Goal: Information Seeking & Learning: Learn about a topic

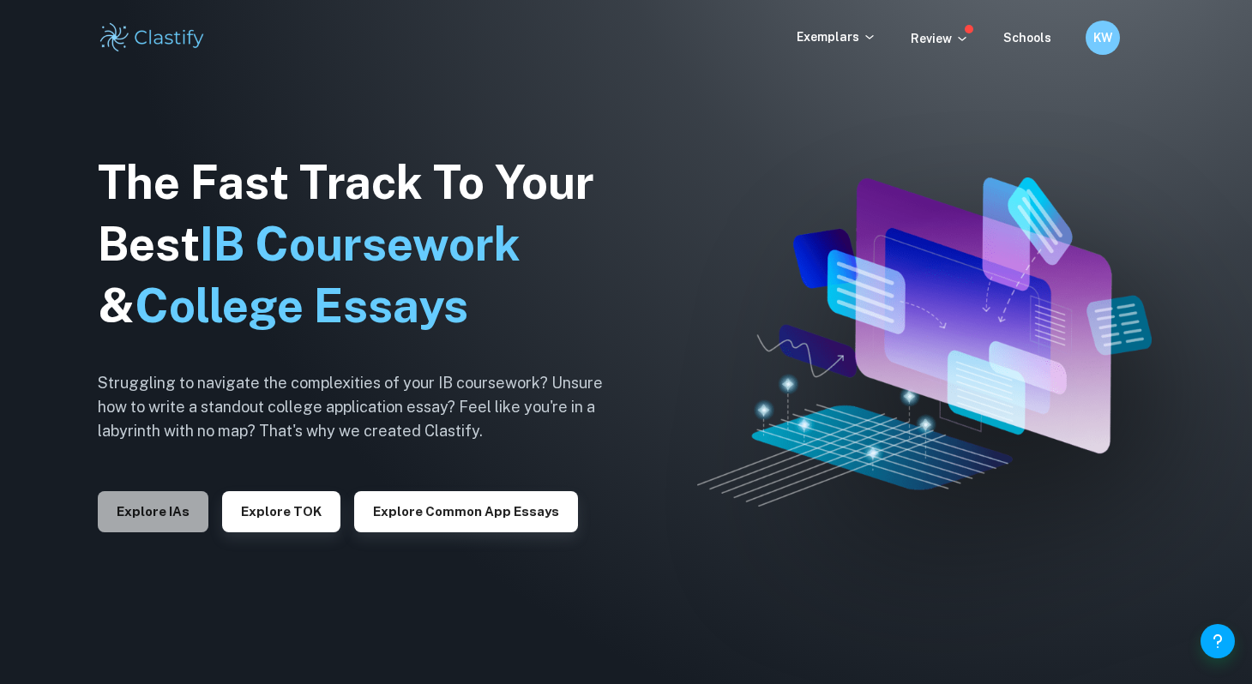
click at [167, 513] on button "Explore IAs" at bounding box center [153, 511] width 111 height 41
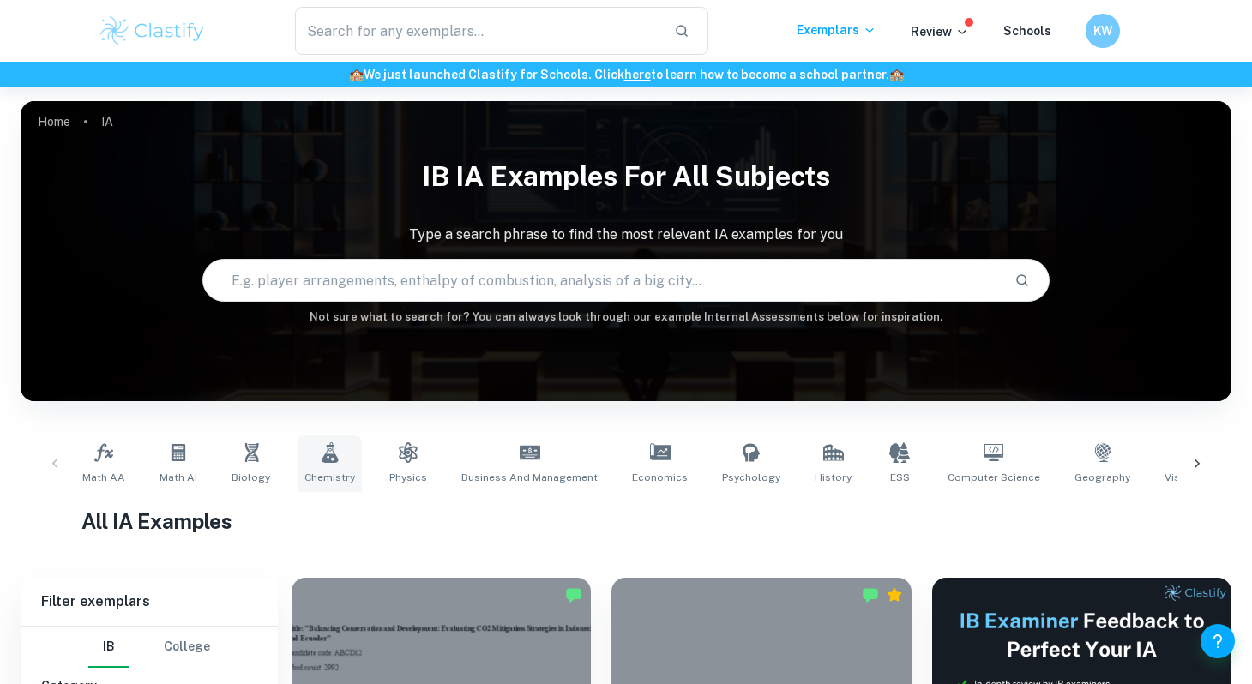
scroll to position [69, 0]
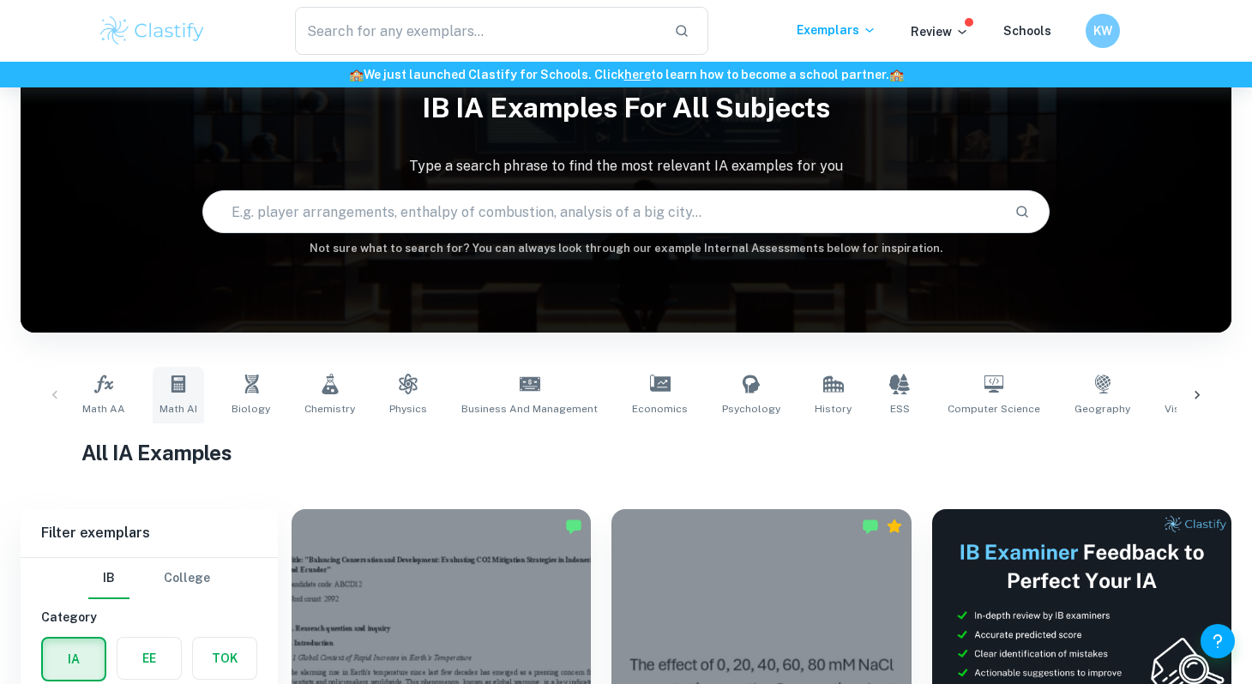
click at [197, 401] on link "Math AI" at bounding box center [178, 395] width 51 height 57
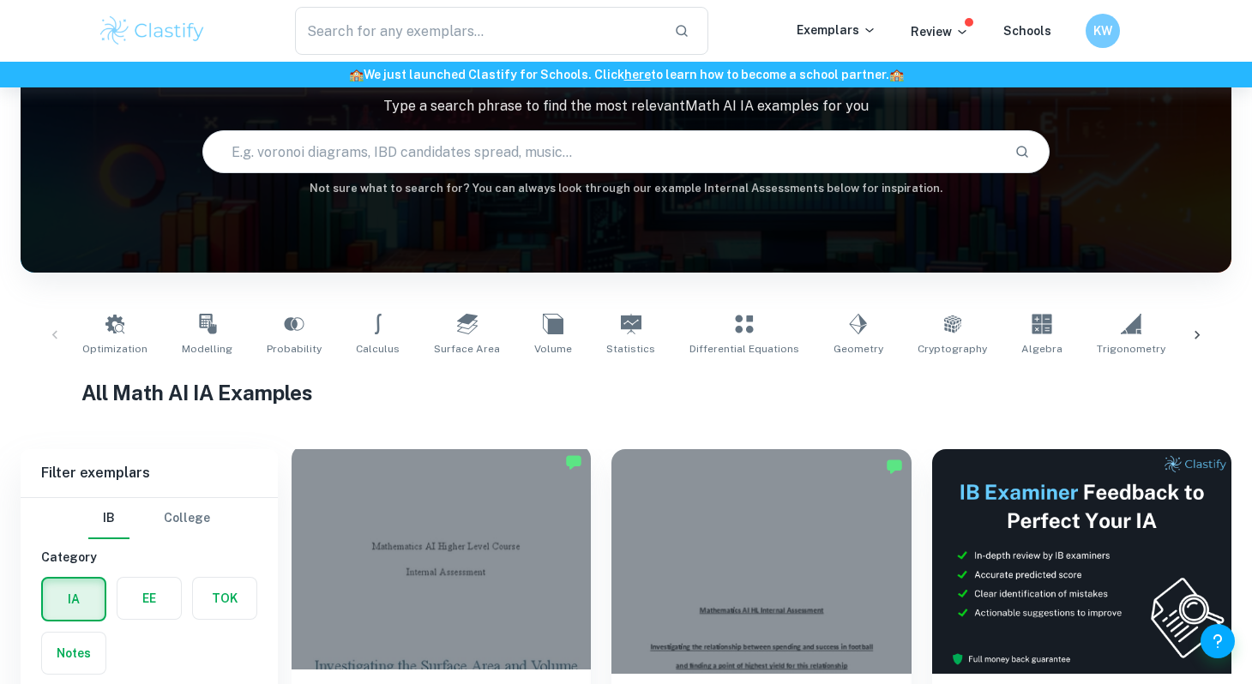
scroll to position [545, 0]
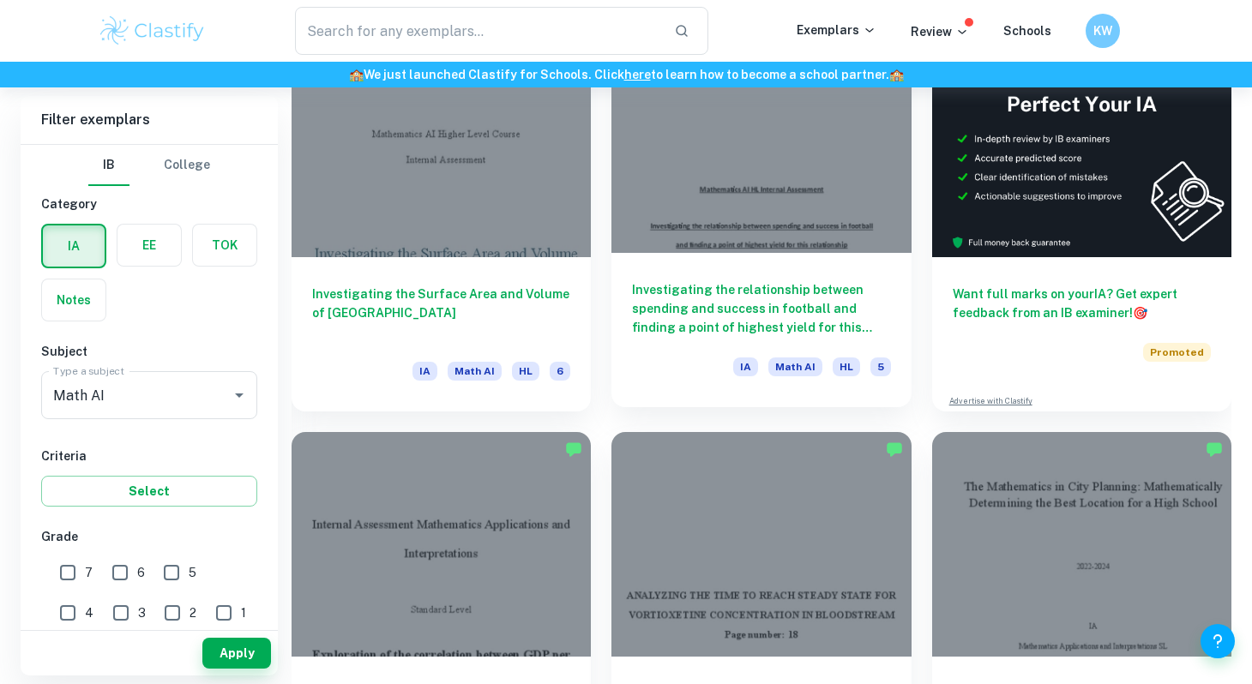
click at [773, 247] on div at bounding box center [760, 140] width 299 height 225
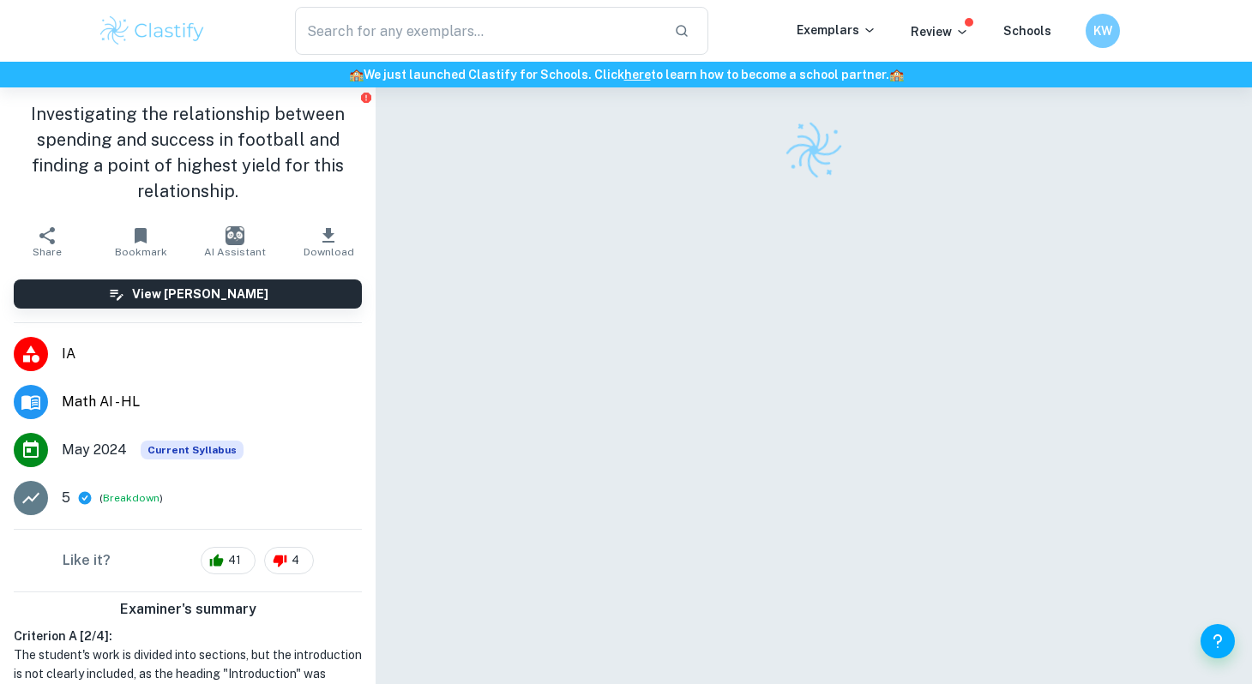
scroll to position [87, 0]
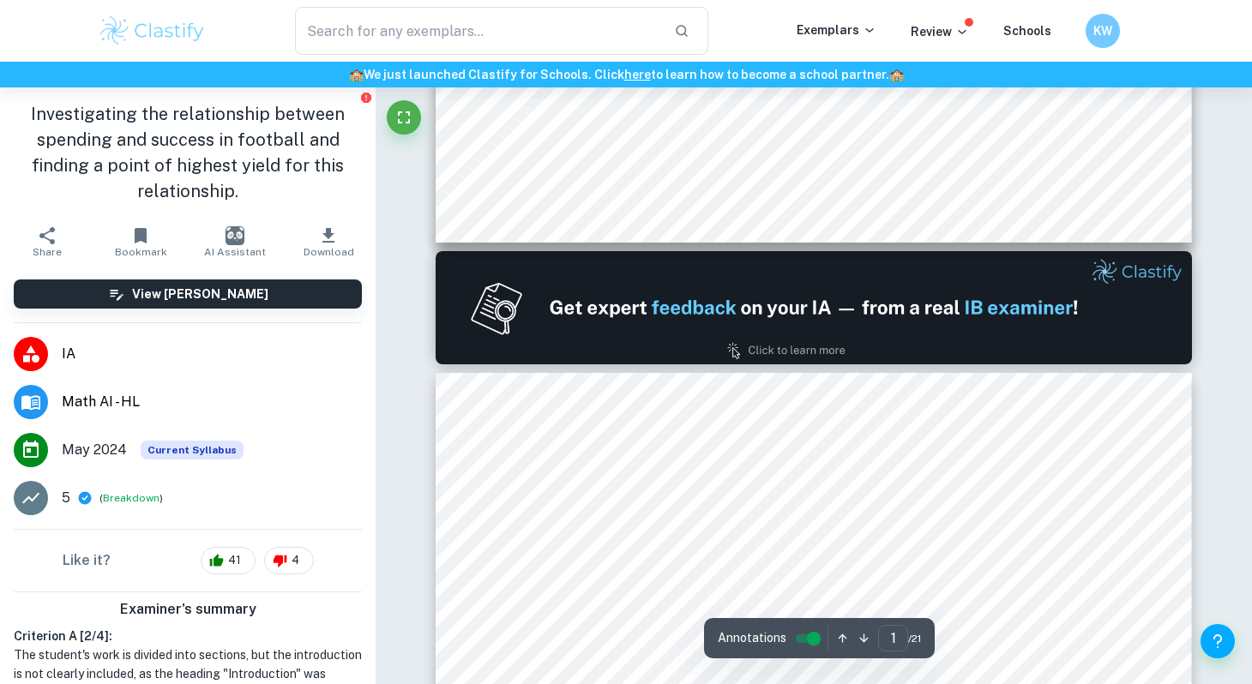
type input "2"
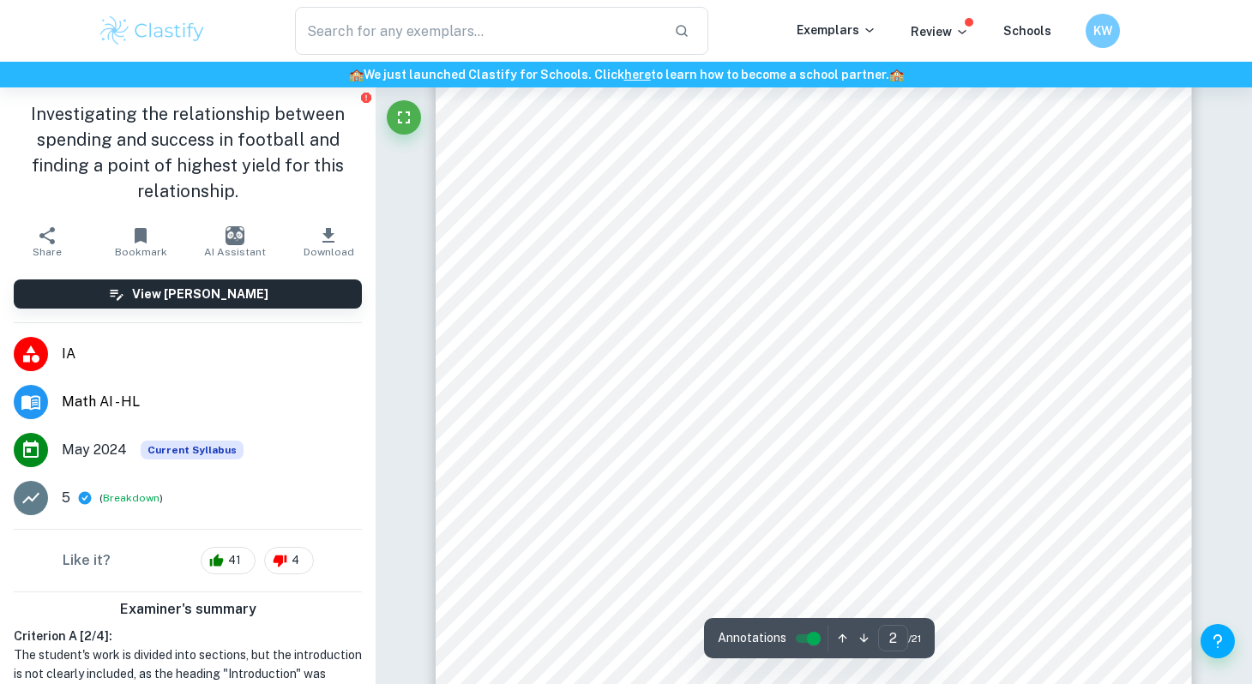
scroll to position [1338, 0]
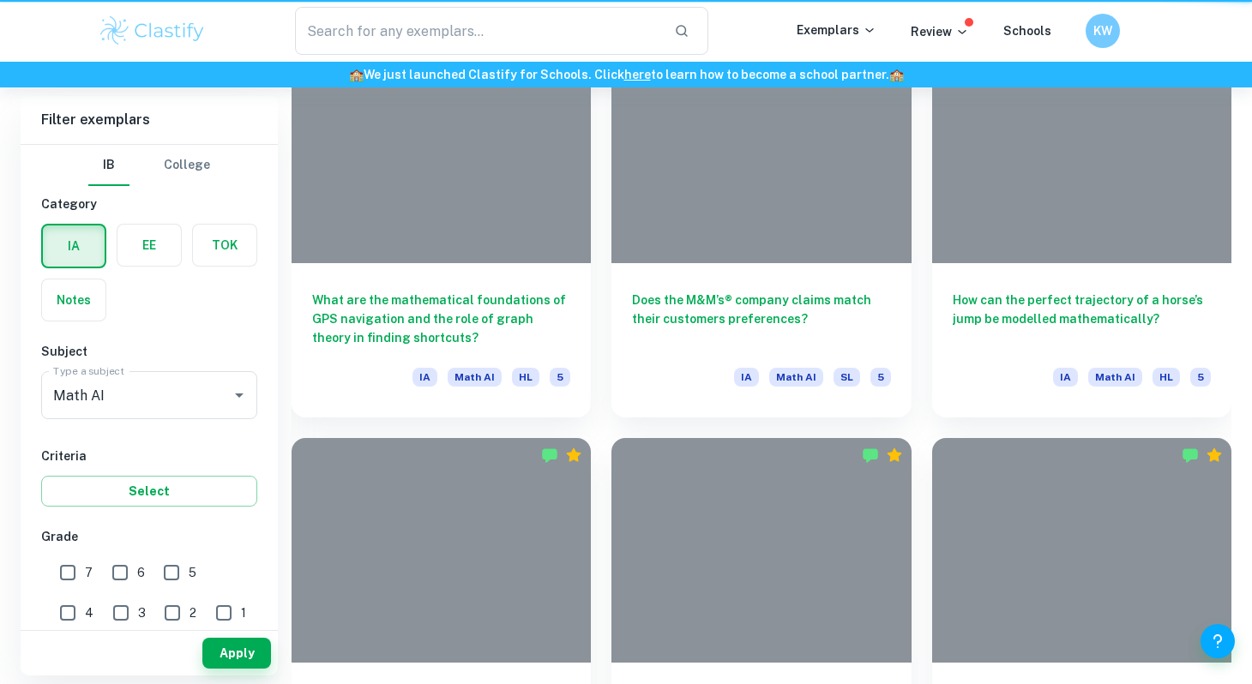
scroll to position [545, 0]
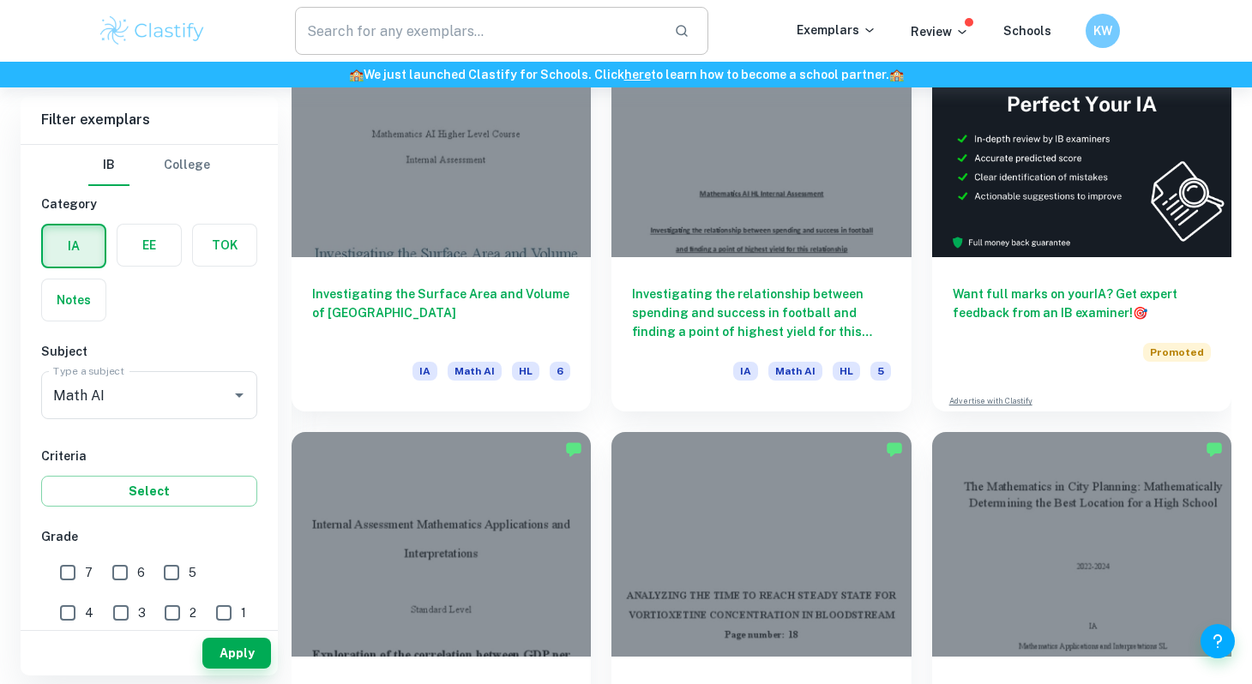
click at [422, 20] on input "text" at bounding box center [477, 31] width 365 height 48
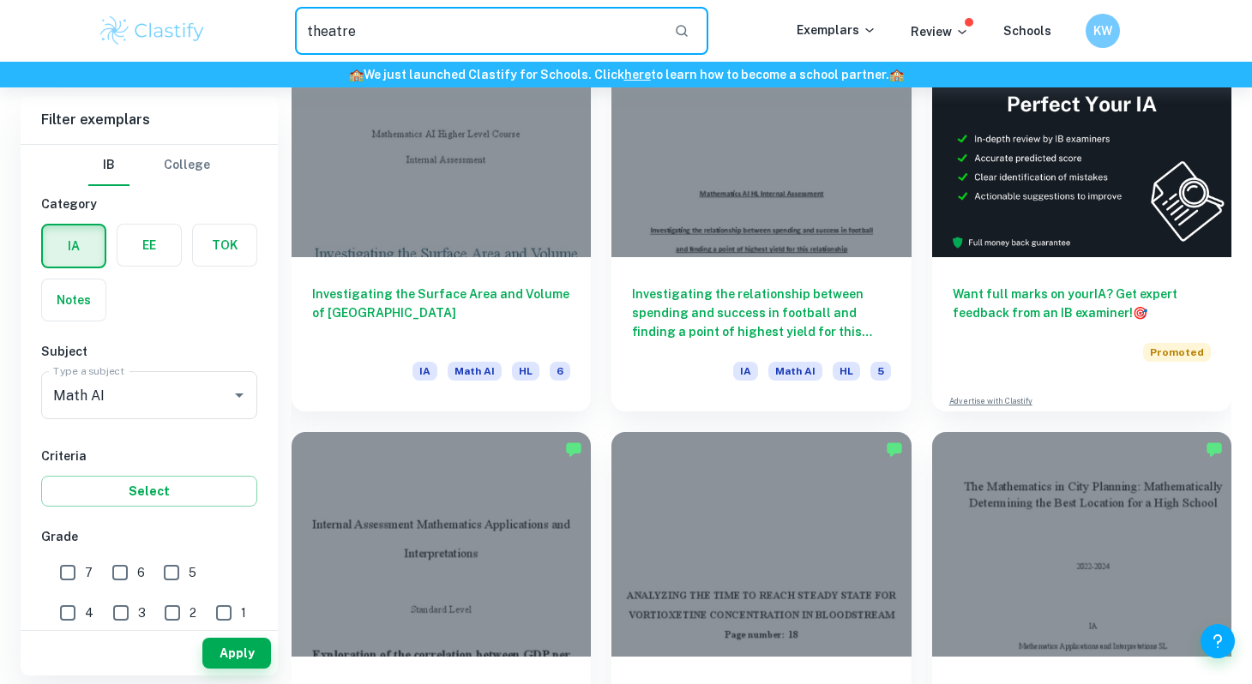
type input "theatre"
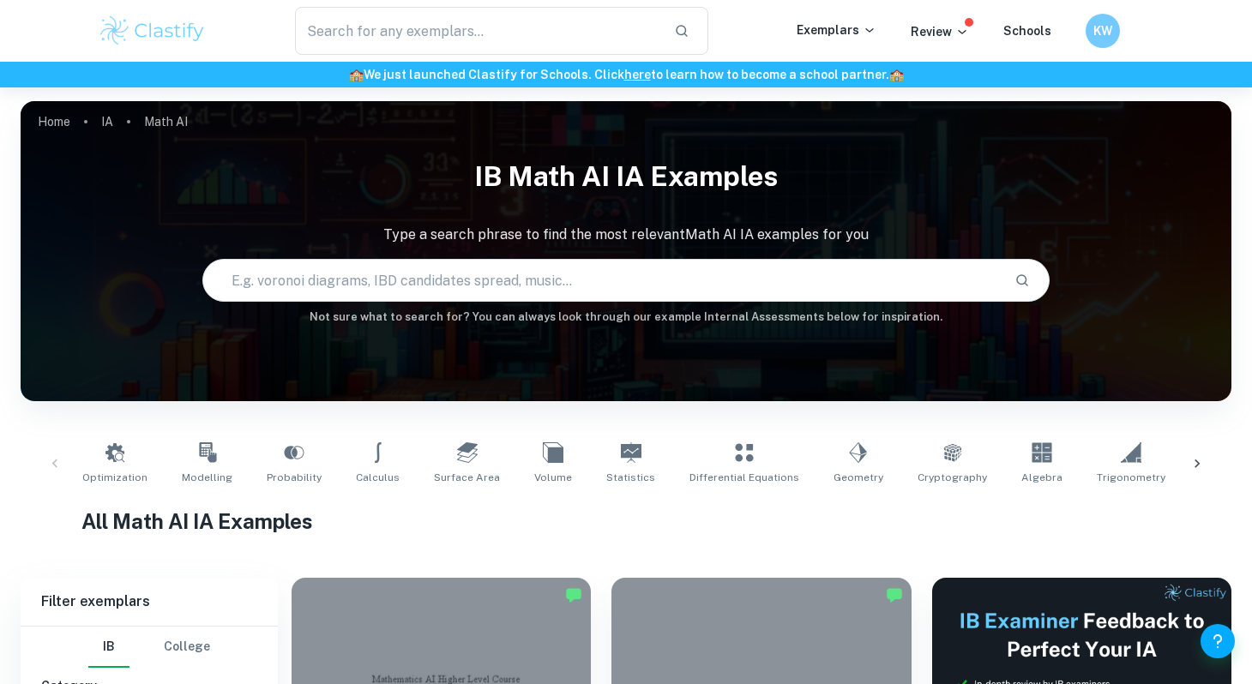
click at [318, 302] on input "text" at bounding box center [601, 280] width 797 height 48
type input "cinema"
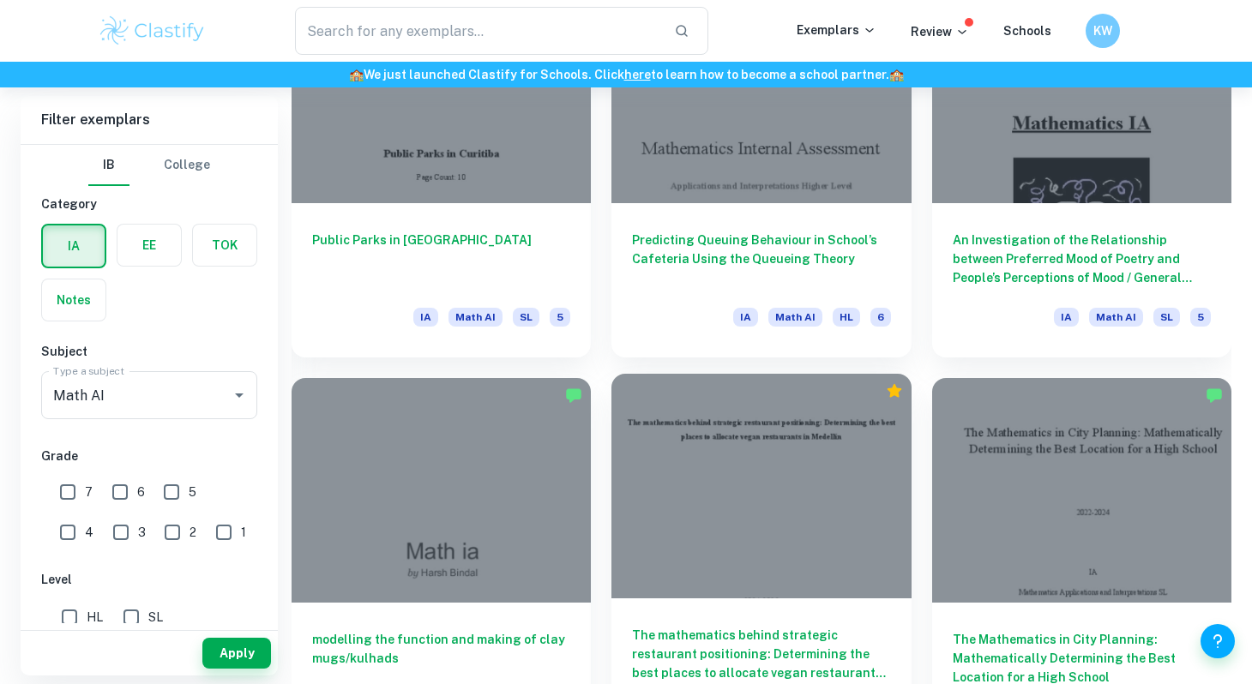
scroll to position [1531, 0]
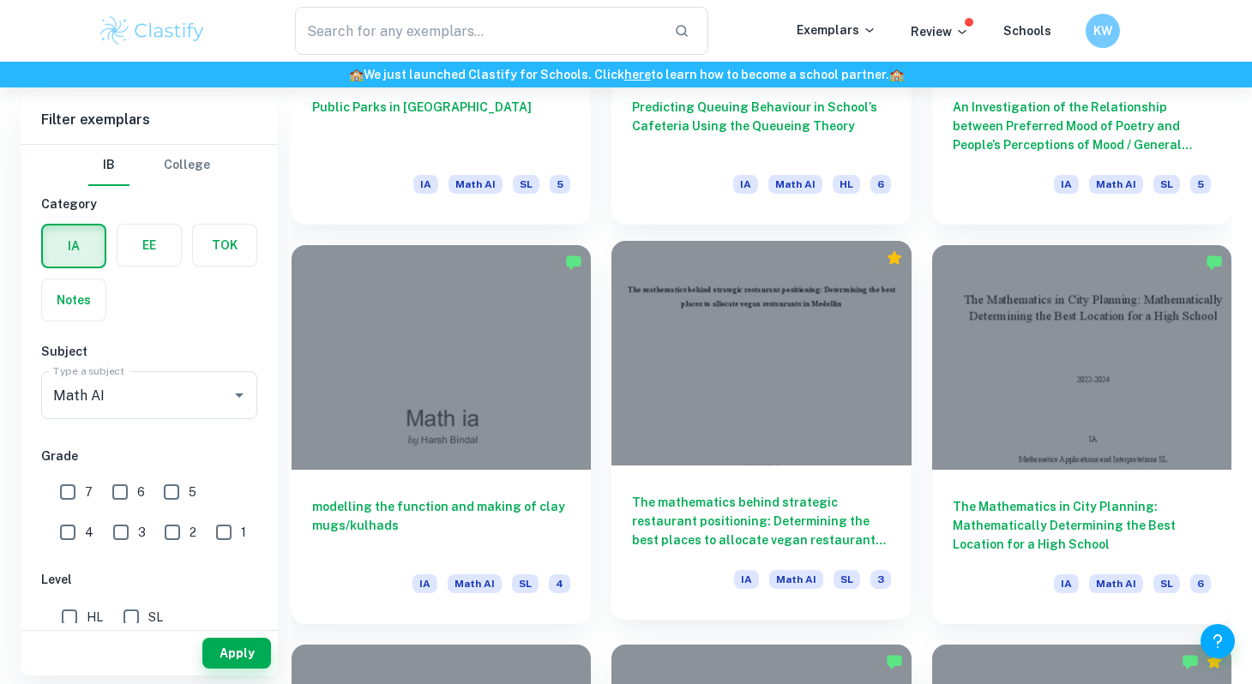
click at [743, 403] on div at bounding box center [760, 353] width 299 height 225
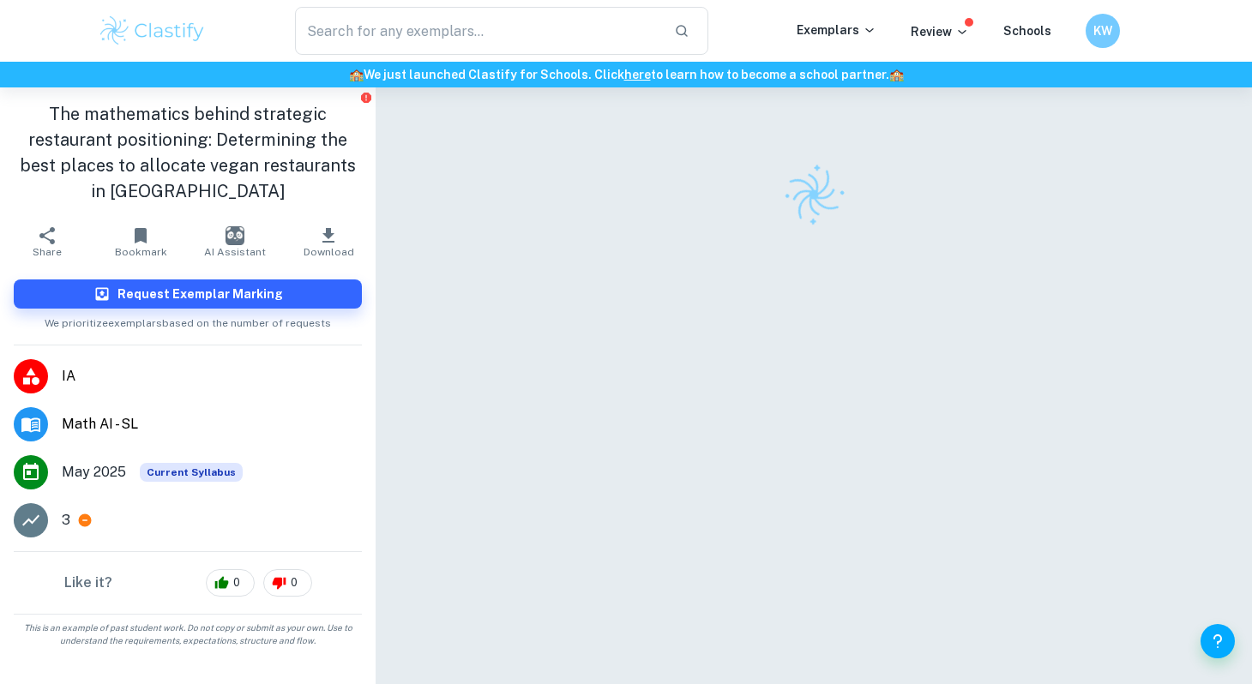
scroll to position [87, 0]
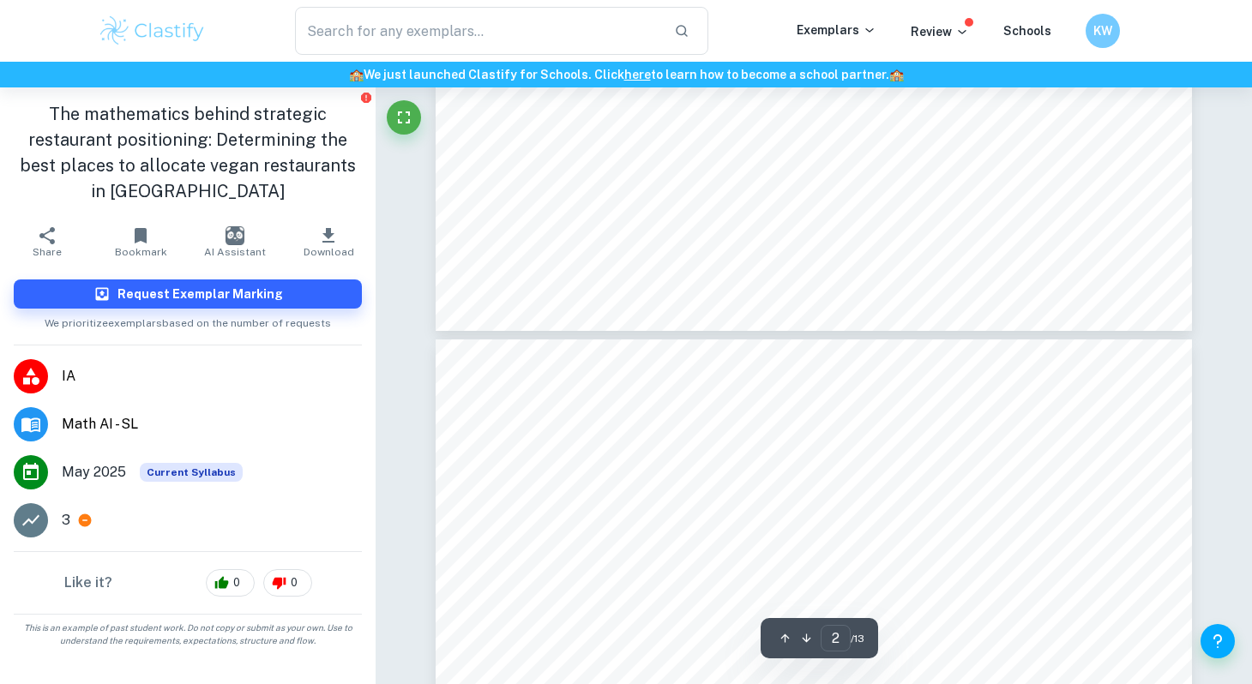
type input "3"
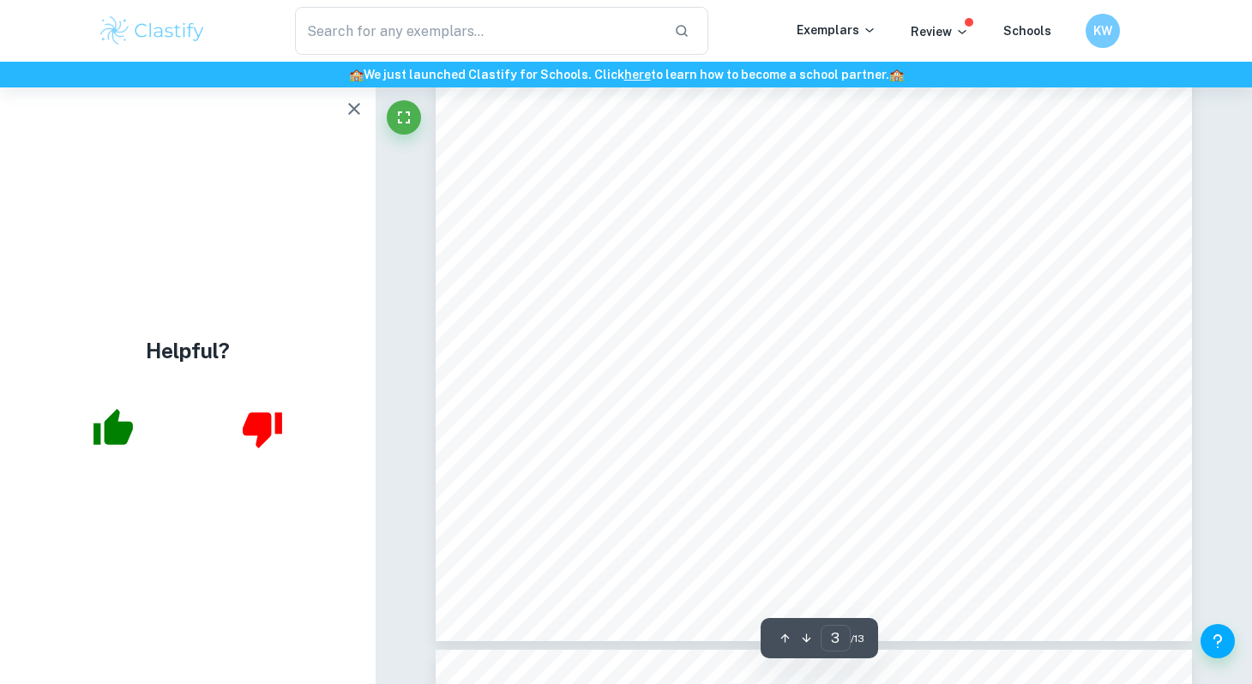
scroll to position [2452, 0]
